Goal: Find specific page/section: Find specific page/section

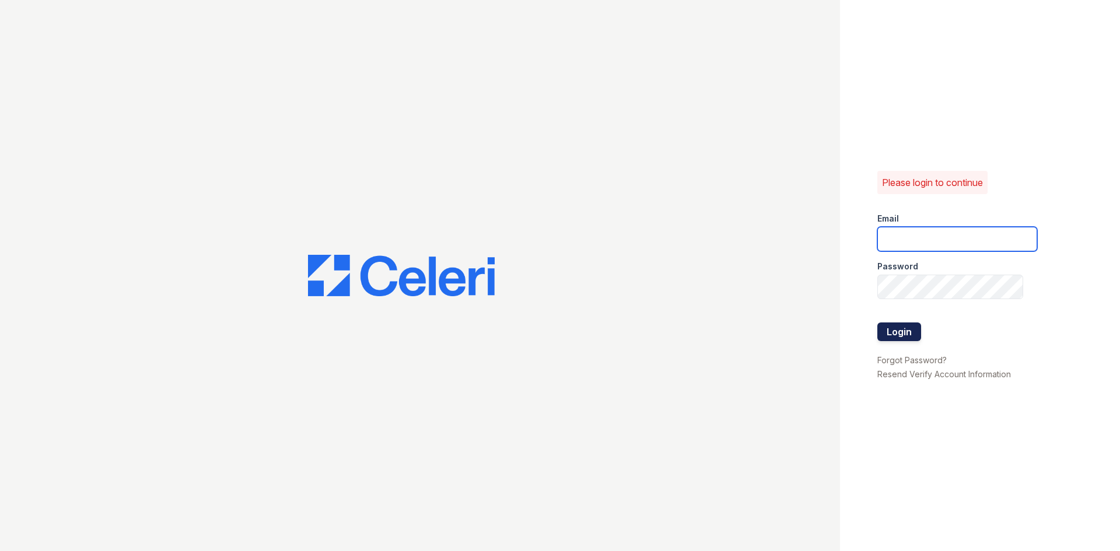
type input "[EMAIL_ADDRESS][DOMAIN_NAME]"
click at [911, 333] on button "Login" at bounding box center [899, 332] width 44 height 19
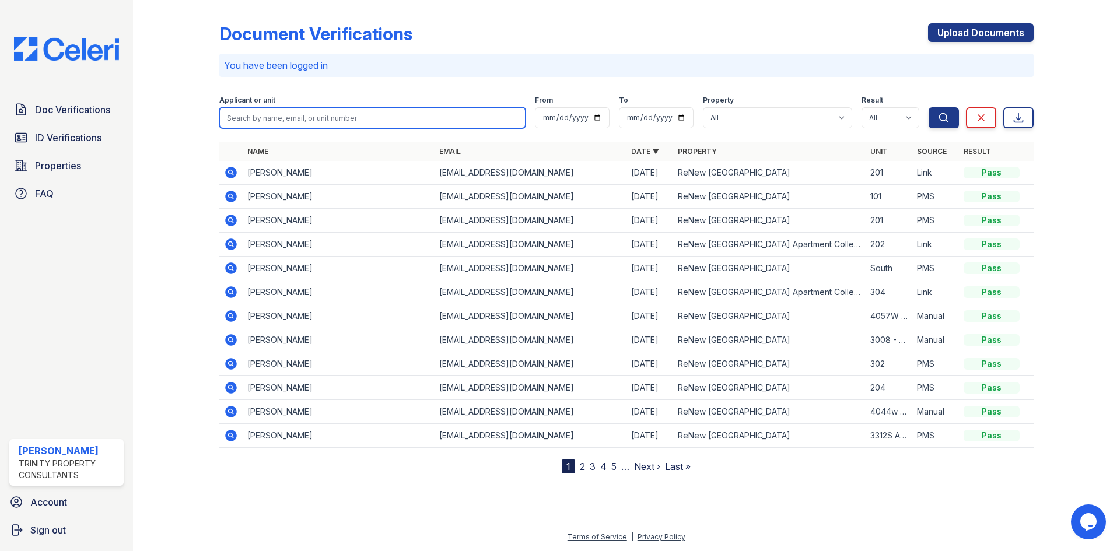
click at [310, 112] on input "search" at bounding box center [372, 117] width 306 height 21
type input "alec"
click at [928, 107] on button "Search" at bounding box center [943, 117] width 30 height 21
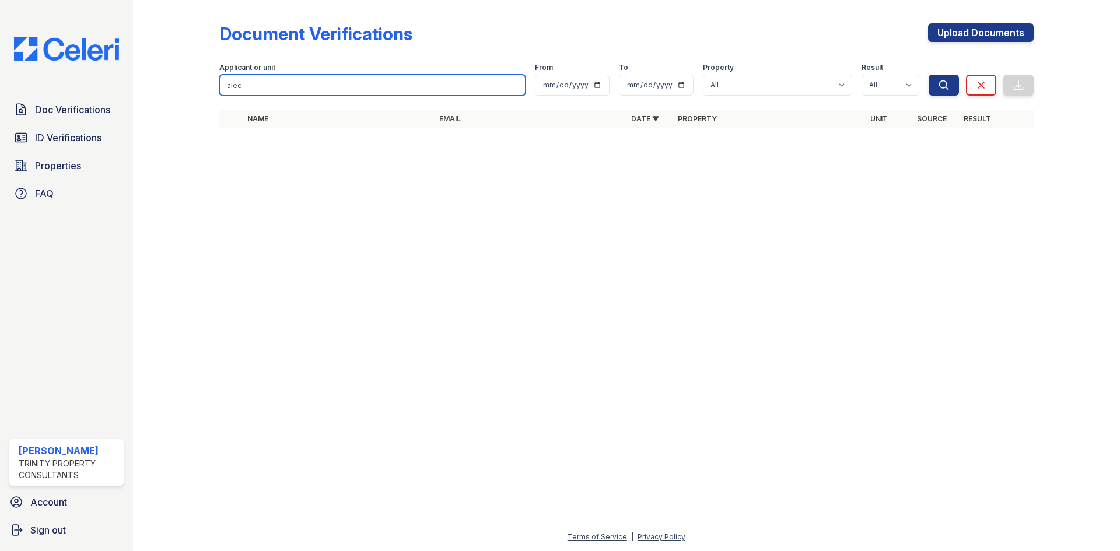
click at [318, 75] on input "alec" at bounding box center [372, 85] width 306 height 21
type input "a"
type input "cambric"
click at [928, 75] on button "Search" at bounding box center [943, 85] width 30 height 21
click at [289, 86] on input "cambric" at bounding box center [372, 85] width 306 height 21
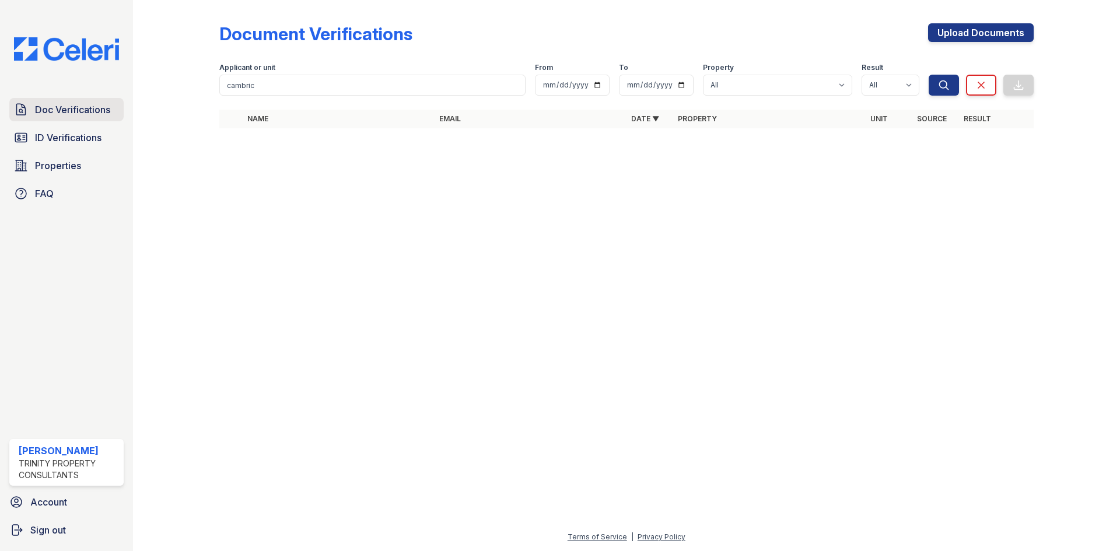
click at [50, 118] on link "Doc Verifications" at bounding box center [66, 109] width 114 height 23
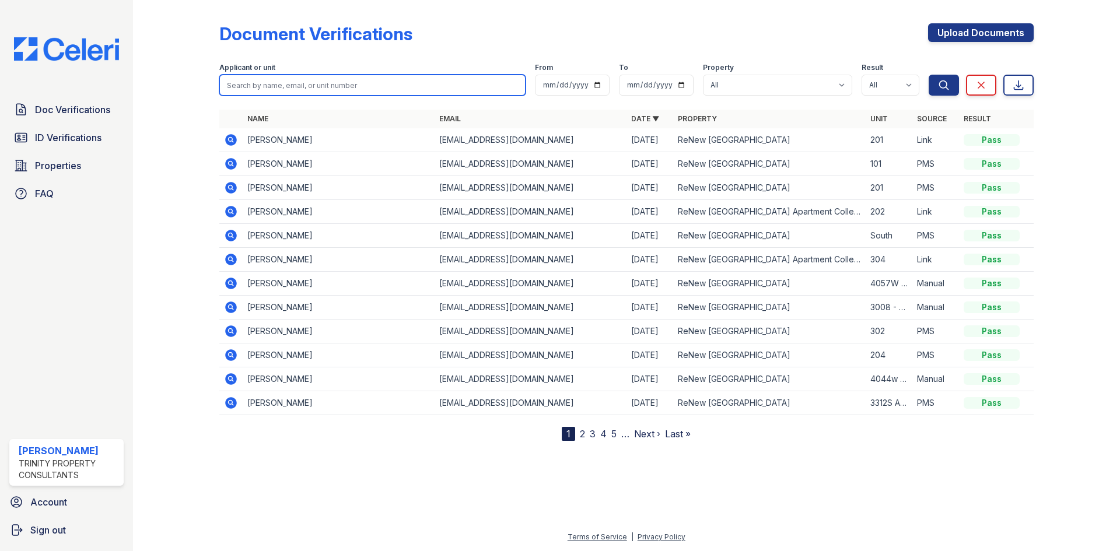
click at [272, 90] on input "search" at bounding box center [372, 85] width 306 height 21
type input "cambric"
click at [928, 75] on button "Search" at bounding box center [943, 85] width 30 height 21
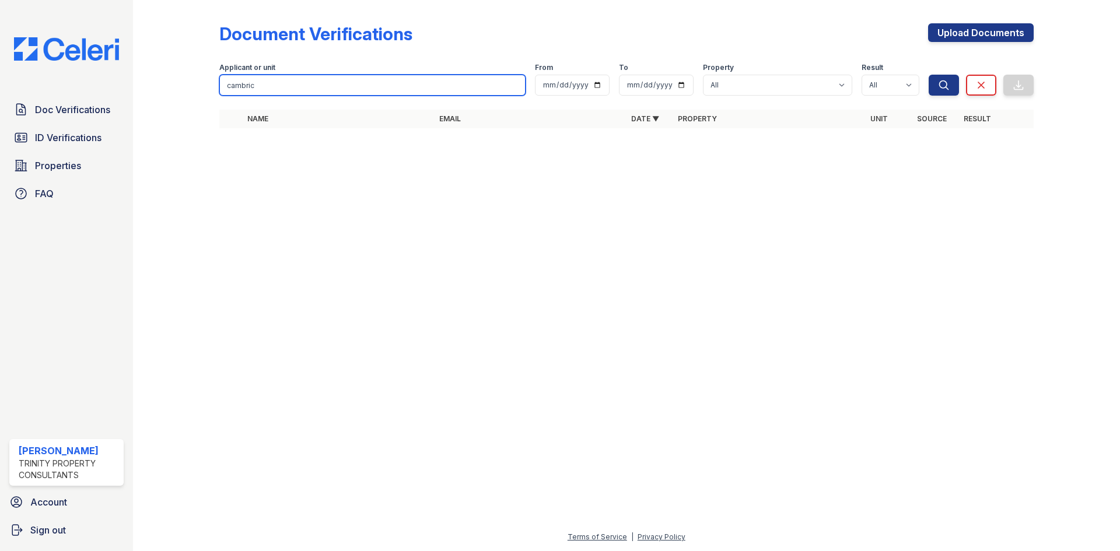
click at [273, 90] on input "cambric" at bounding box center [372, 85] width 306 height 21
click at [671, 244] on div at bounding box center [626, 345] width 949 height 372
click at [59, 125] on div "Doc Verifications ID Verifications Properties FAQ" at bounding box center [67, 151] width 124 height 107
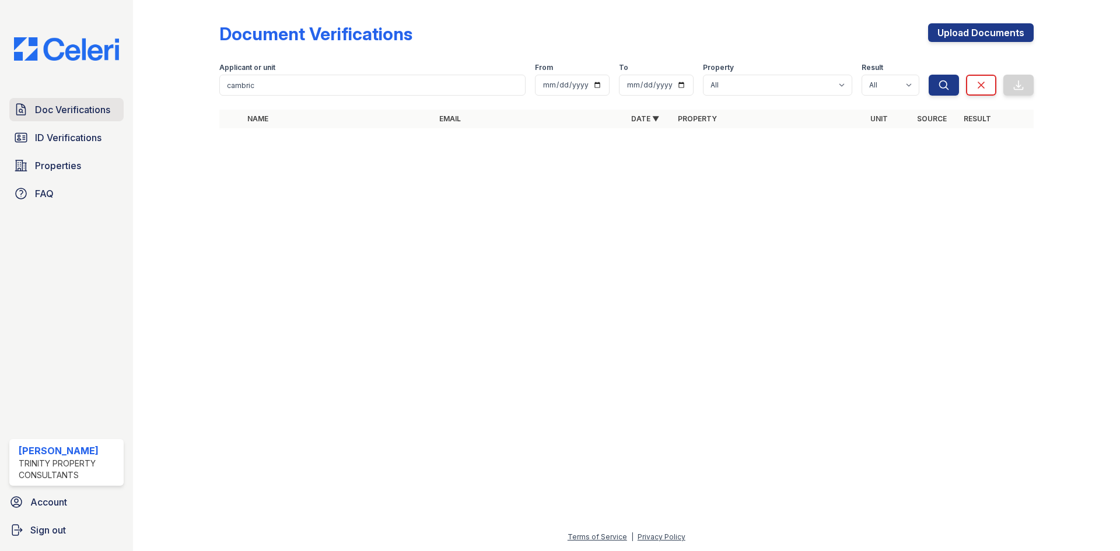
click at [64, 115] on span "Doc Verifications" at bounding box center [72, 110] width 75 height 14
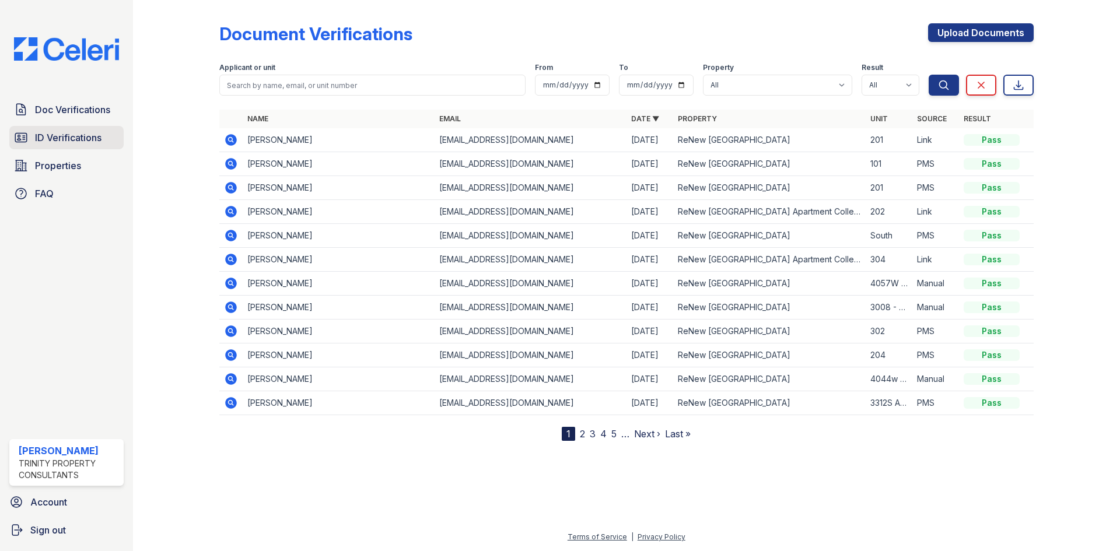
click at [58, 139] on span "ID Verifications" at bounding box center [68, 138] width 66 height 14
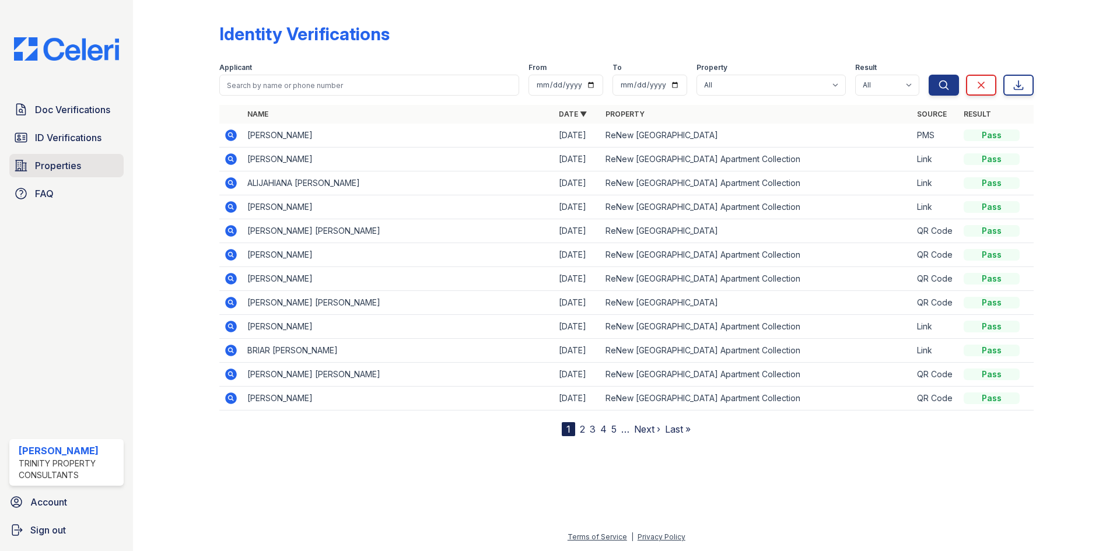
click at [55, 157] on link "Properties" at bounding box center [66, 165] width 114 height 23
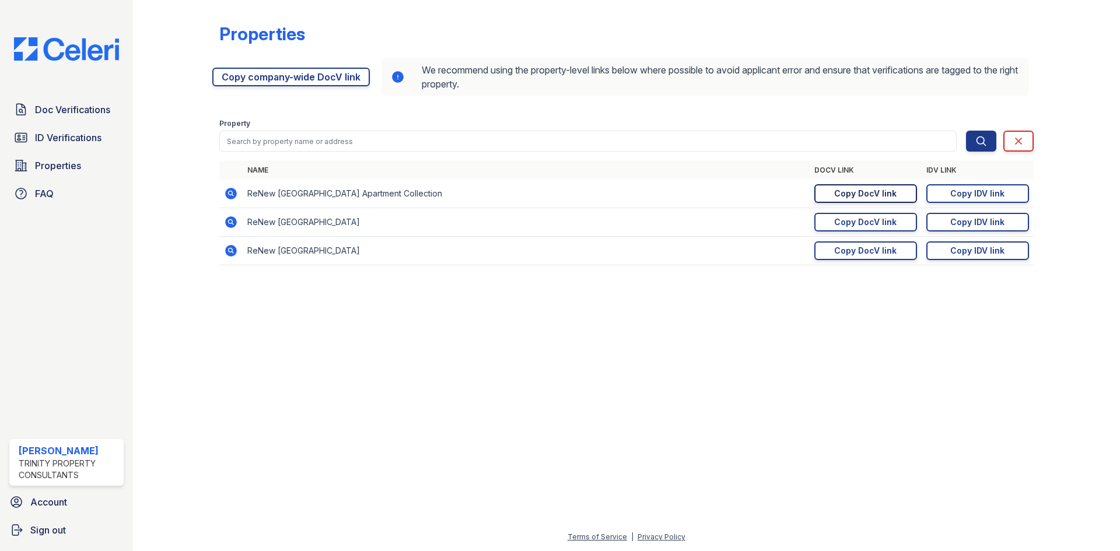
click at [839, 194] on div "Copy DocV link" at bounding box center [865, 194] width 62 height 12
